Goal: Information Seeking & Learning: Learn about a topic

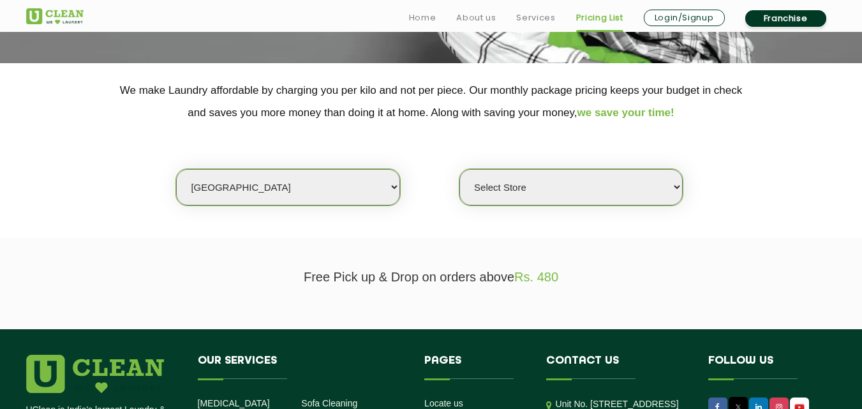
scroll to position [247, 0]
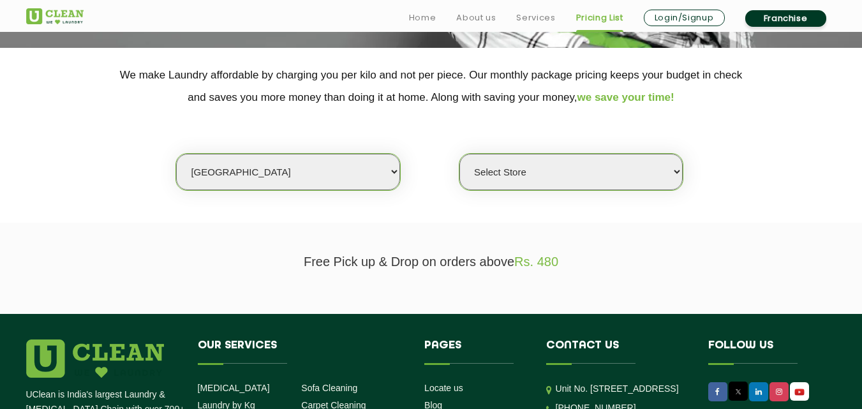
click at [236, 172] on select "Select city [GEOGRAPHIC_DATA] [GEOGRAPHIC_DATA] [GEOGRAPHIC_DATA] [GEOGRAPHIC_D…" at bounding box center [287, 172] width 223 height 36
select select "27"
click at [176, 154] on select "Select city [GEOGRAPHIC_DATA] [GEOGRAPHIC_DATA] [GEOGRAPHIC_DATA] [GEOGRAPHIC_D…" at bounding box center [287, 172] width 223 height 36
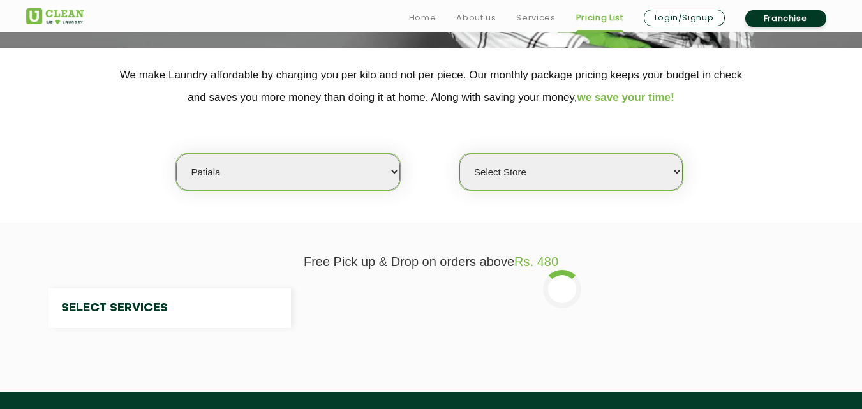
select select "0"
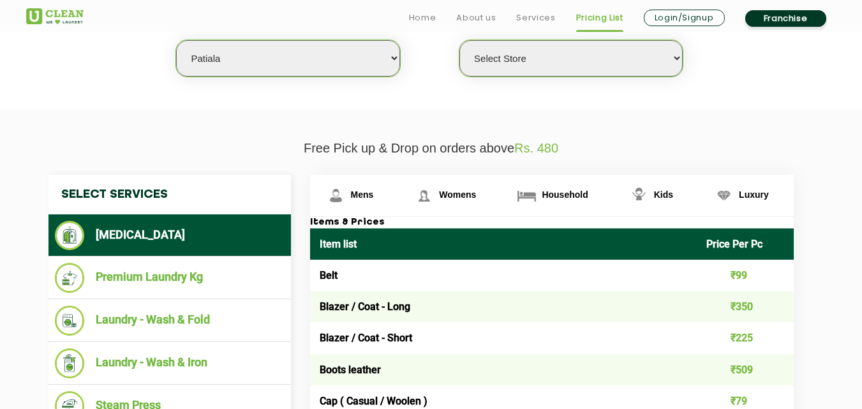
scroll to position [362, 0]
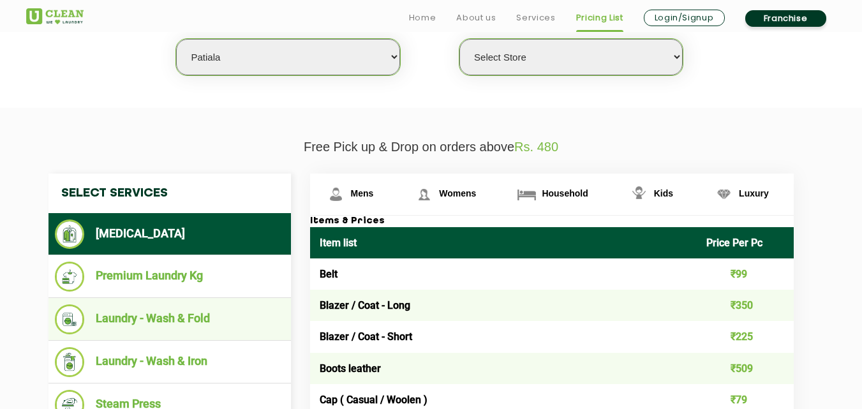
click at [163, 320] on li "Laundry - Wash & Fold" at bounding box center [170, 319] width 230 height 30
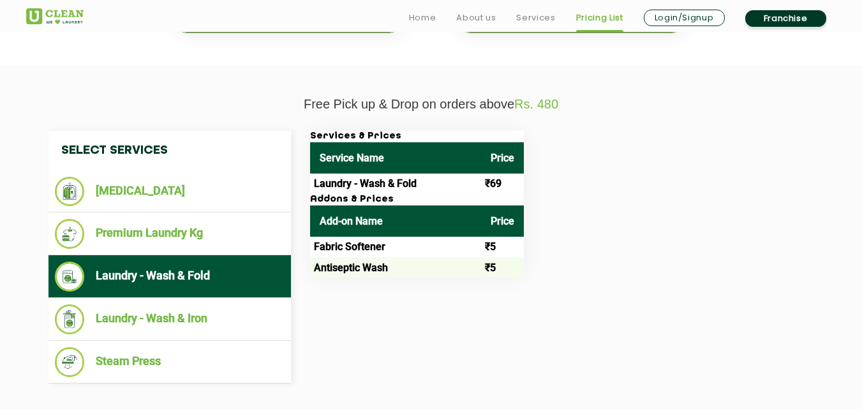
scroll to position [413, 0]
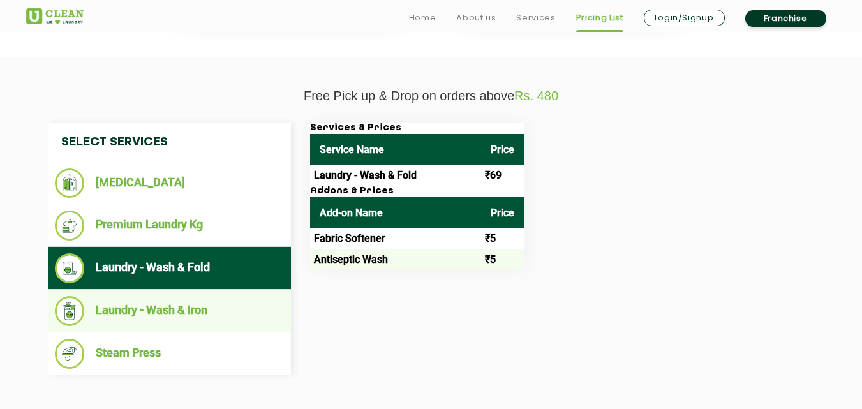
click at [149, 303] on li "Laundry - Wash & Iron" at bounding box center [170, 311] width 230 height 30
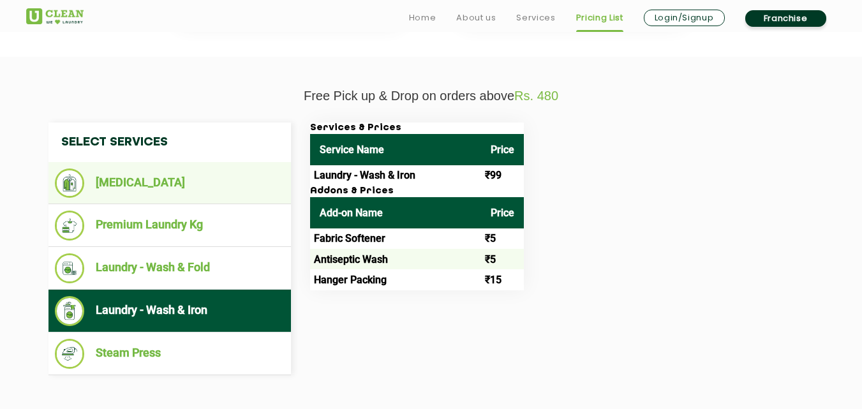
click at [144, 172] on li "[MEDICAL_DATA]" at bounding box center [170, 182] width 230 height 29
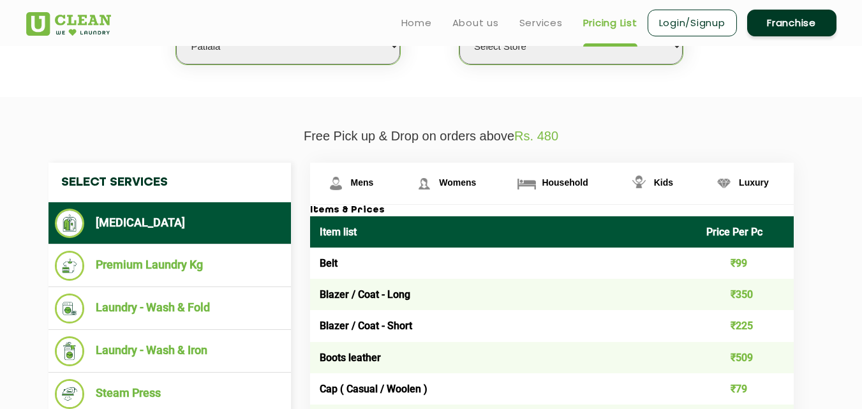
scroll to position [357, 0]
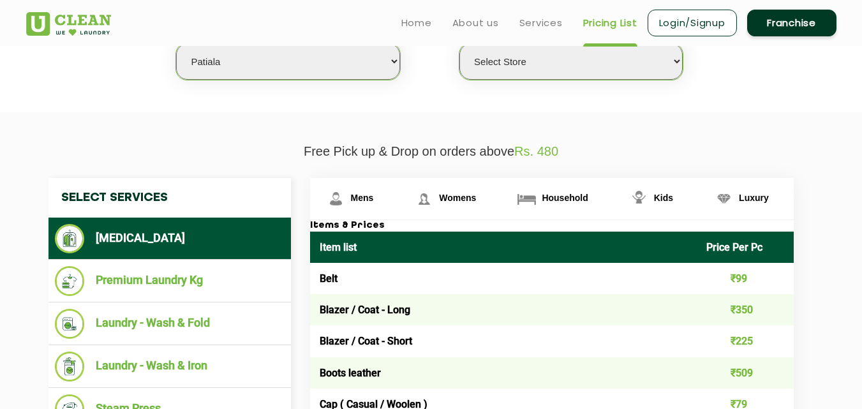
click at [244, 69] on select "Select city [GEOGRAPHIC_DATA] [GEOGRAPHIC_DATA] [GEOGRAPHIC_DATA] [GEOGRAPHIC_D…" at bounding box center [287, 61] width 223 height 36
select select "64"
click at [176, 43] on select "Select city [GEOGRAPHIC_DATA] [GEOGRAPHIC_DATA] [GEOGRAPHIC_DATA] [GEOGRAPHIC_D…" at bounding box center [287, 61] width 223 height 36
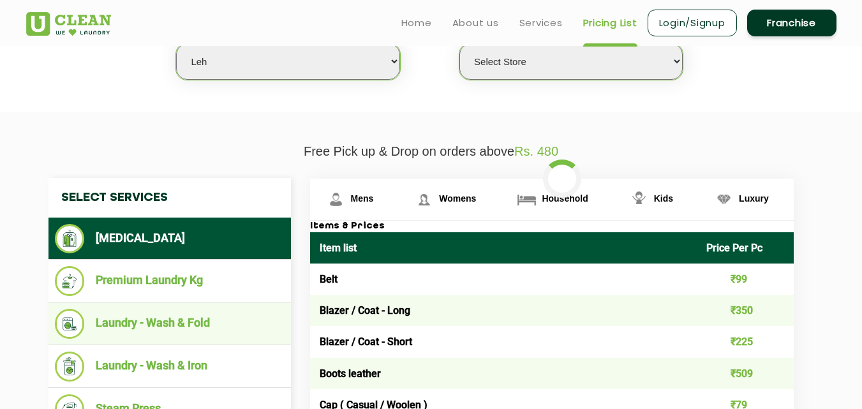
select select "0"
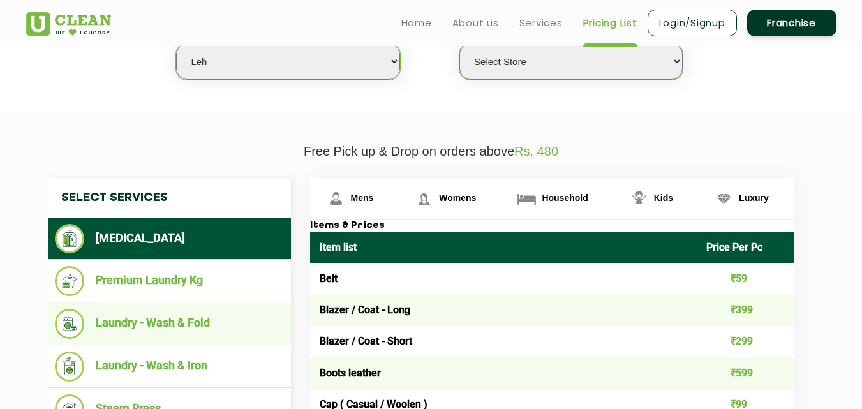
click at [158, 317] on li "Laundry - Wash & Fold" at bounding box center [170, 324] width 230 height 30
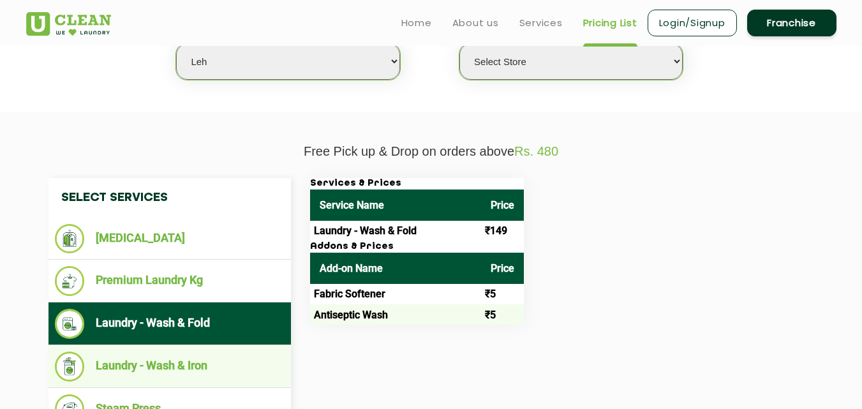
click at [221, 355] on li "Laundry - Wash & Iron" at bounding box center [170, 367] width 230 height 30
